Goal: Task Accomplishment & Management: Manage account settings

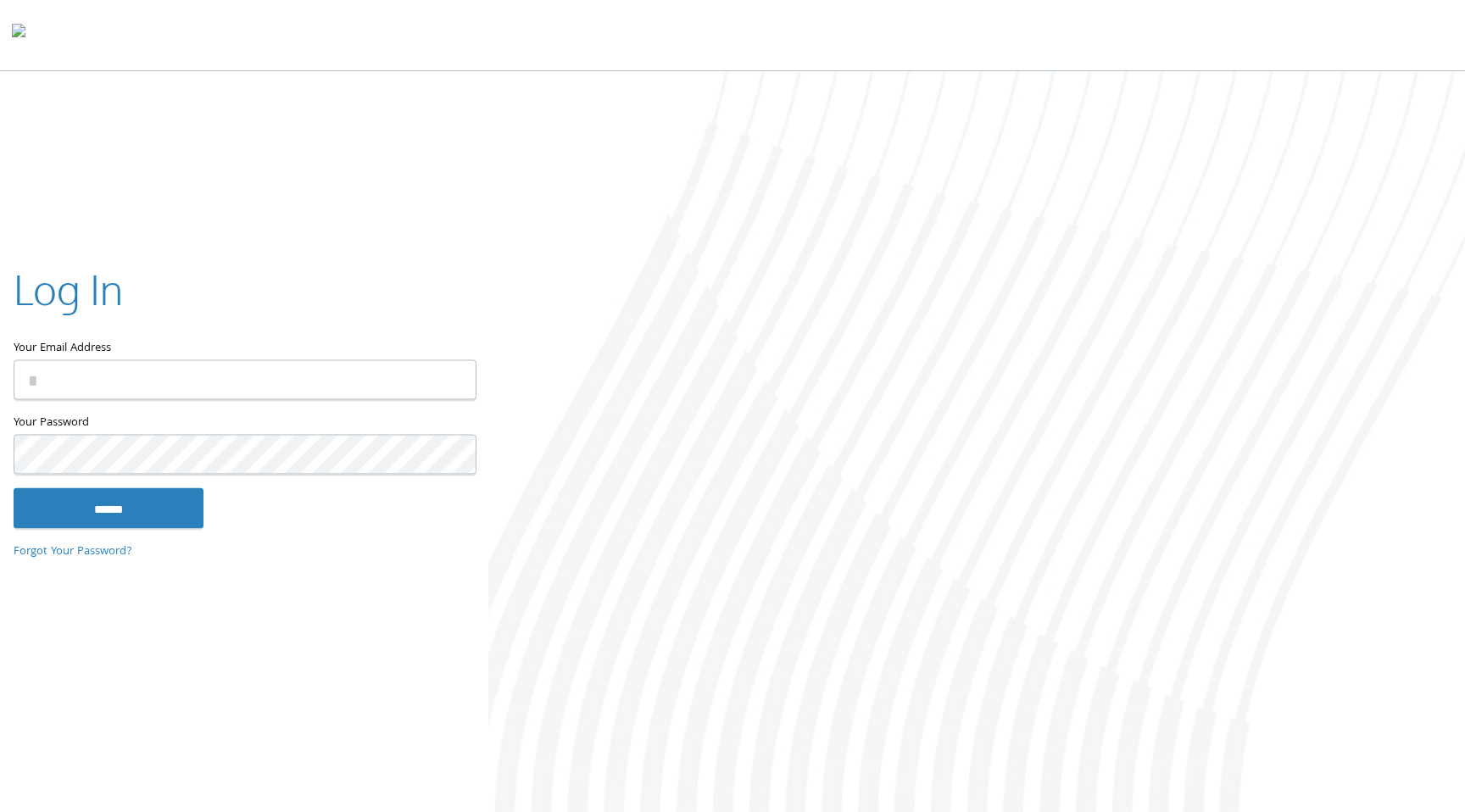
click at [141, 372] on input "Your Email Address" at bounding box center [245, 380] width 463 height 40
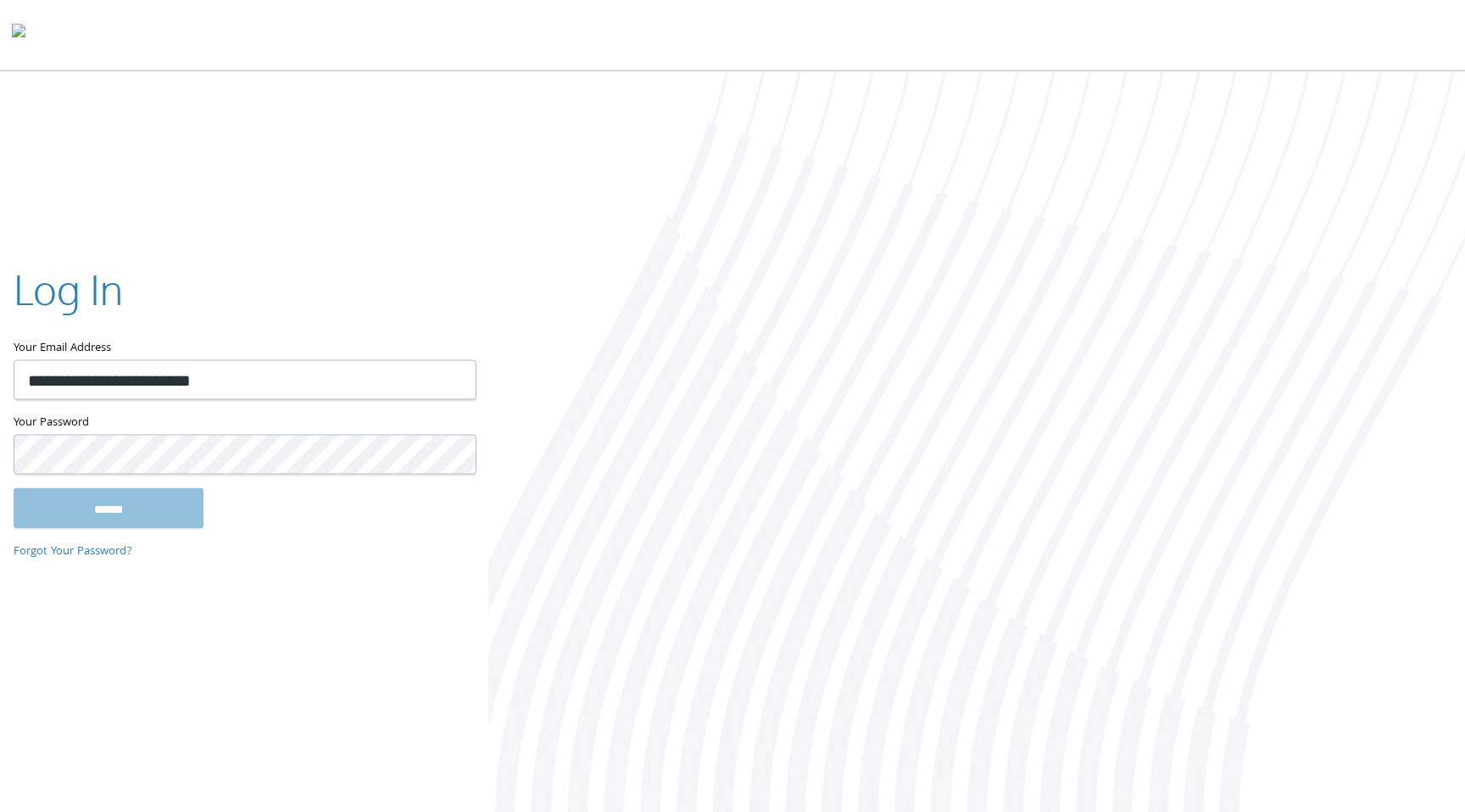
type input "**********"
click at [14, 488] on input "******" at bounding box center [109, 509] width 190 height 41
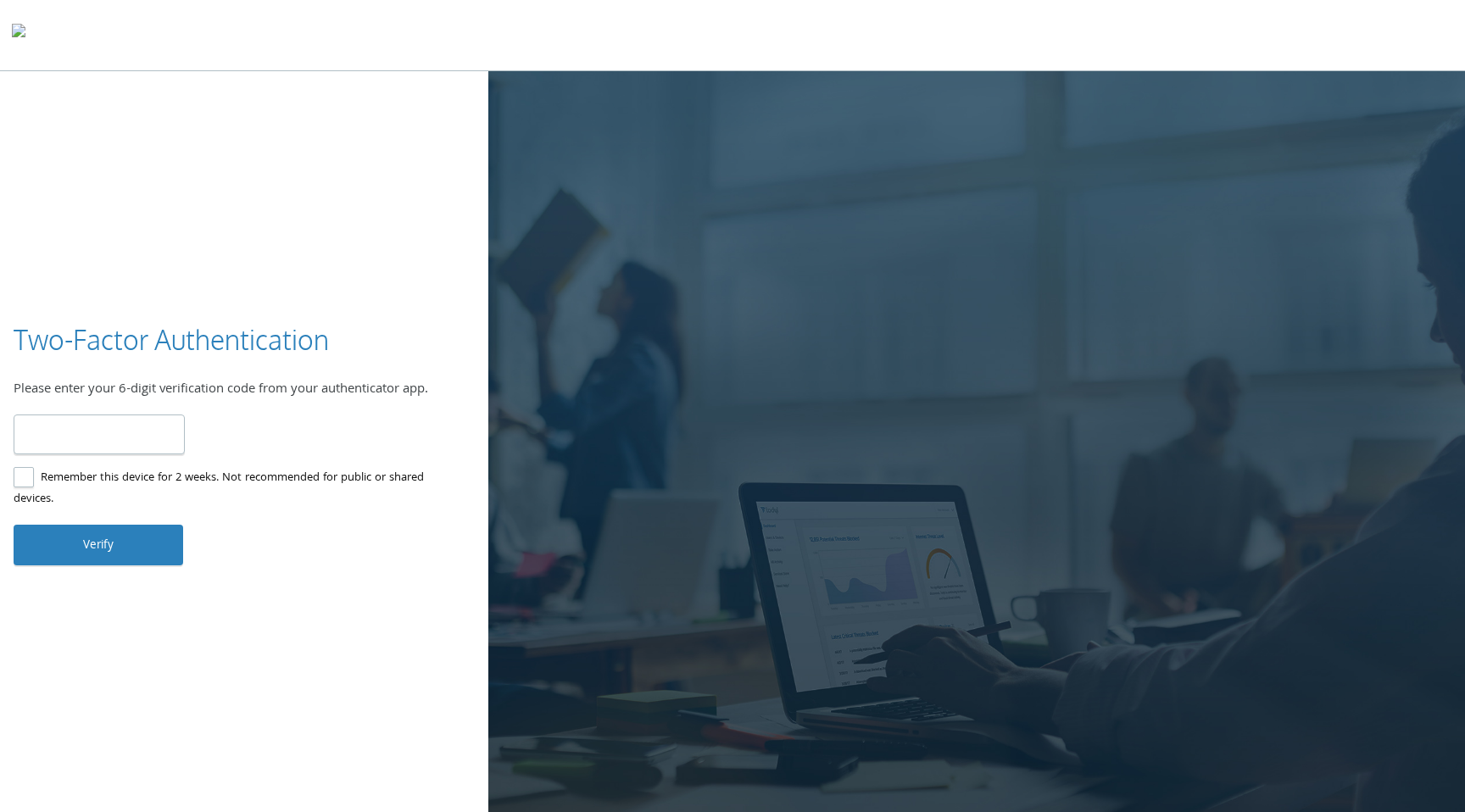
type input "******"
